Goal: Navigation & Orientation: Find specific page/section

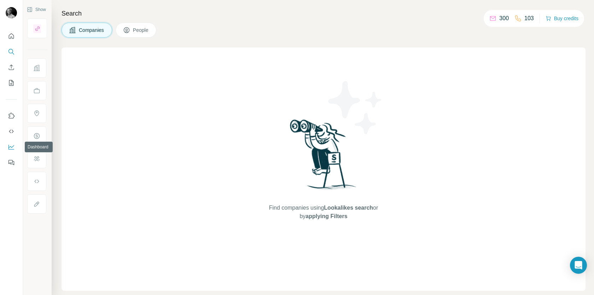
click at [11, 147] on icon "Dashboard" at bounding box center [11, 146] width 6 height 3
click at [12, 146] on icon "Dashboard" at bounding box center [11, 146] width 7 height 7
